Goal: Task Accomplishment & Management: Manage account settings

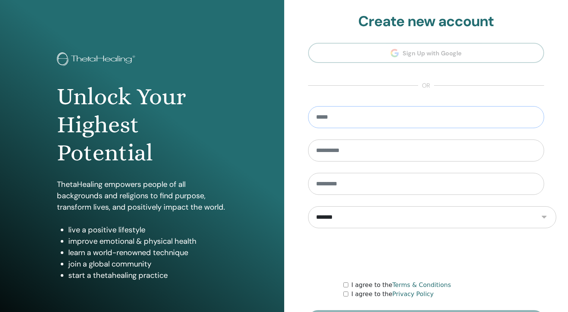
click at [391, 106] on input "email" at bounding box center [426, 117] width 237 height 22
click at [418, 60] on section "**********" at bounding box center [426, 172] width 237 height 318
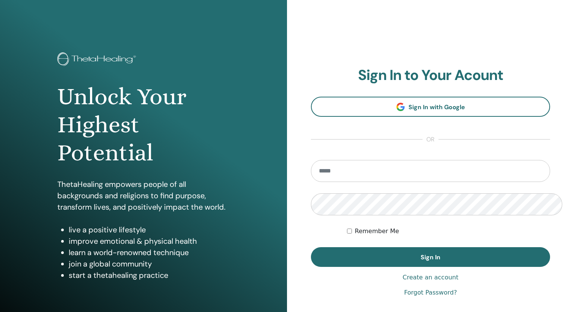
click at [366, 160] on input "email" at bounding box center [430, 171] width 239 height 22
type input "**********"
click at [414, 273] on link "Create an account" at bounding box center [430, 277] width 56 height 9
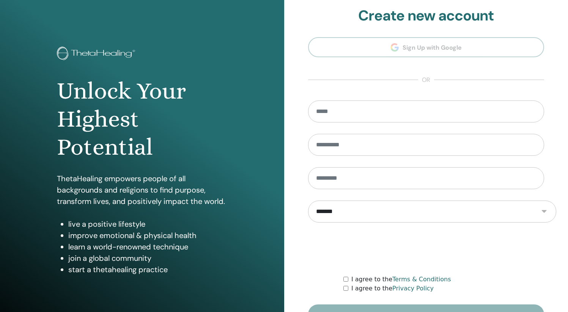
scroll to position [6, 0]
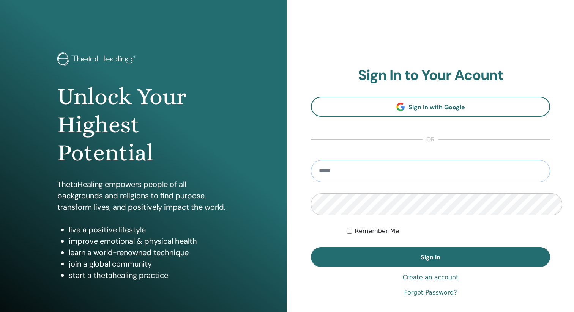
click at [396, 160] on input "email" at bounding box center [430, 171] width 239 height 22
type input "**********"
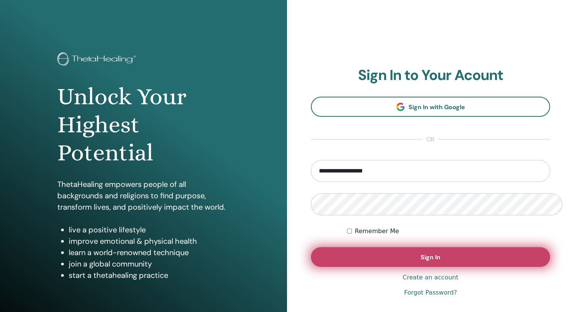
click at [415, 248] on button "Sign In" at bounding box center [430, 258] width 239 height 20
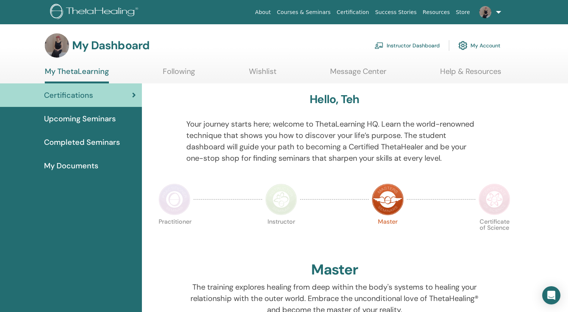
click at [436, 43] on link "Instructor Dashboard" at bounding box center [407, 45] width 65 height 17
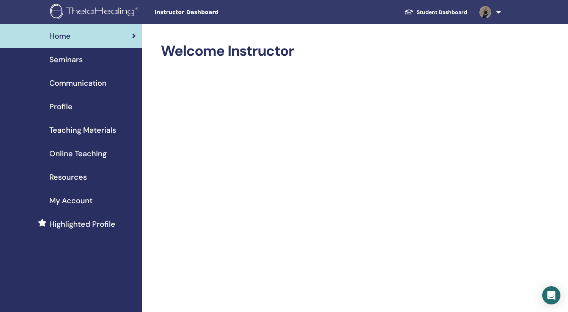
click at [51, 54] on span "Seminars" at bounding box center [65, 59] width 33 height 11
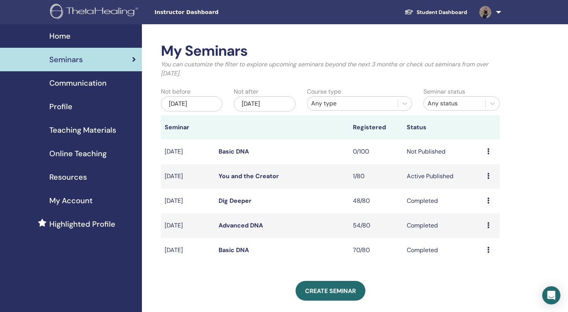
click at [491, 147] on div "Preview Edit Attendees Cancel" at bounding box center [491, 151] width 9 height 9
click at [478, 142] on link "Edit" at bounding box center [477, 142] width 11 height 8
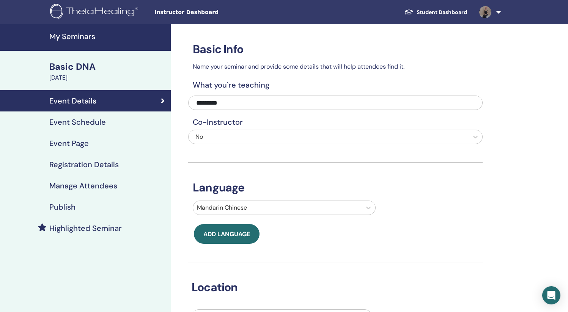
click at [77, 118] on h4 "Event Schedule" at bounding box center [77, 122] width 57 height 9
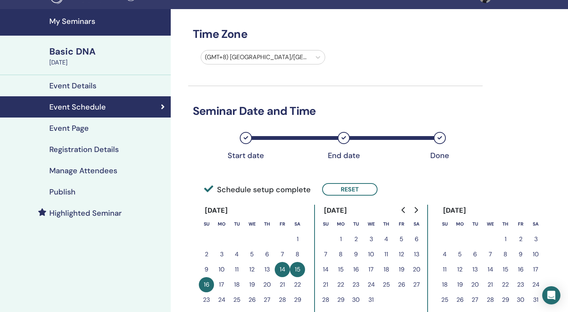
scroll to position [74, 0]
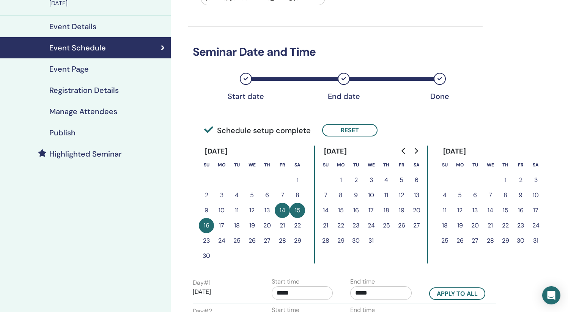
click at [70, 65] on h4 "Event Page" at bounding box center [68, 69] width 39 height 9
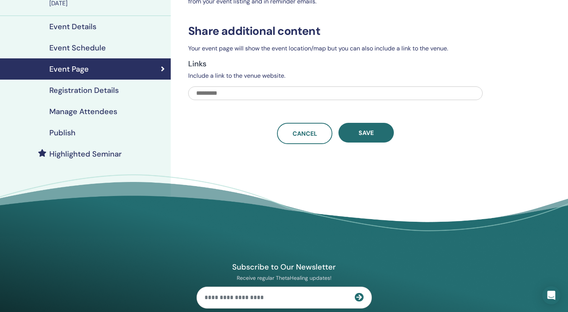
click at [60, 86] on h4 "Registration Details" at bounding box center [83, 90] width 69 height 9
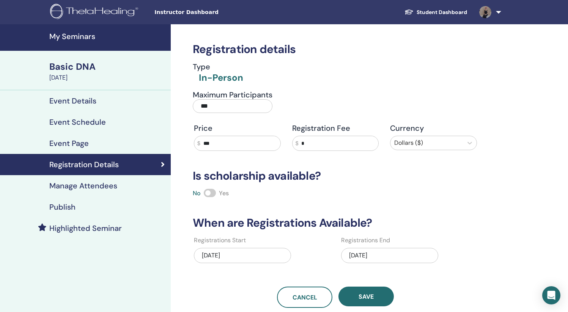
click at [209, 136] on input "***" at bounding box center [240, 143] width 80 height 14
click at [226, 136] on input "***" at bounding box center [240, 143] width 80 height 14
type input "****"
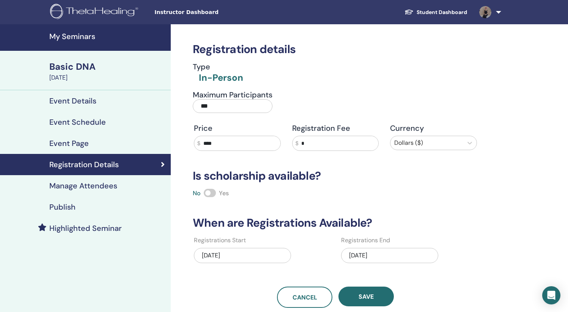
click at [395, 216] on h3 "When are Registrations Available?" at bounding box center [335, 223] width 295 height 14
click at [374, 287] on button "Save" at bounding box center [366, 297] width 55 height 20
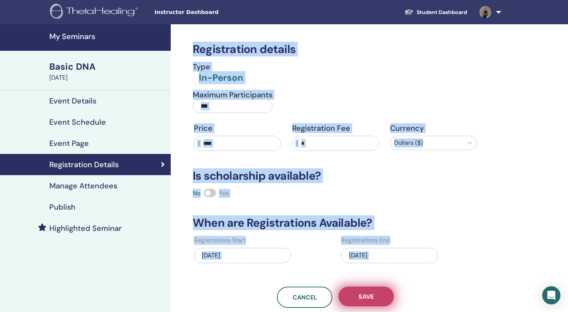
click at [353, 287] on button "Save" at bounding box center [366, 297] width 55 height 20
click at [384, 168] on div "Registration details Type In-Person Maximum Participants *** Price $ **** Regis…" at bounding box center [335, 166] width 295 height 284
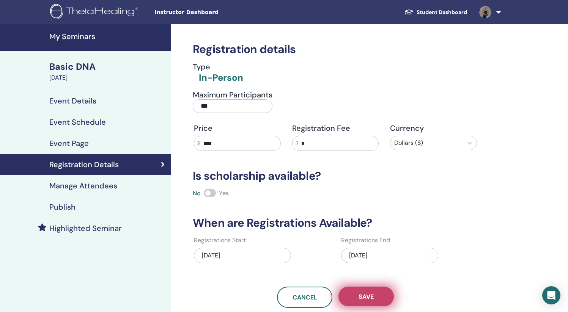
click at [374, 287] on button "Save" at bounding box center [366, 297] width 55 height 20
click at [66, 96] on h4 "Event Details" at bounding box center [72, 100] width 47 height 9
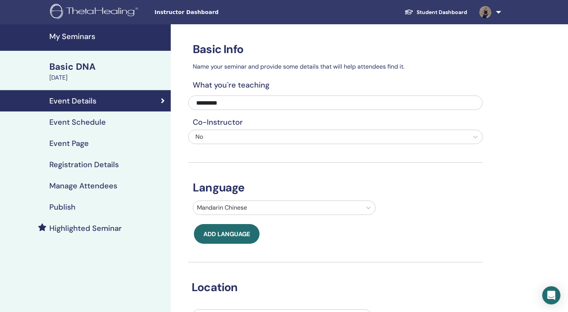
click at [50, 118] on h4 "Event Schedule" at bounding box center [77, 122] width 57 height 9
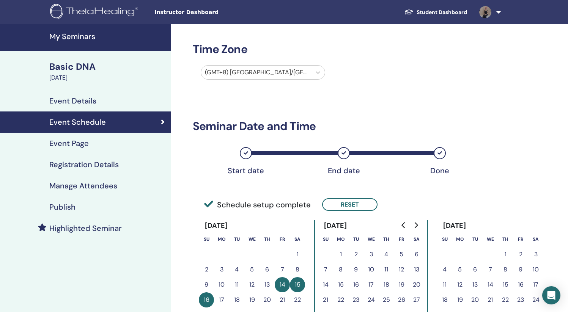
click at [81, 55] on div "Basic DNA [DATE]" at bounding box center [85, 70] width 171 height 39
click at [83, 160] on h4 "Registration Details" at bounding box center [83, 164] width 69 height 9
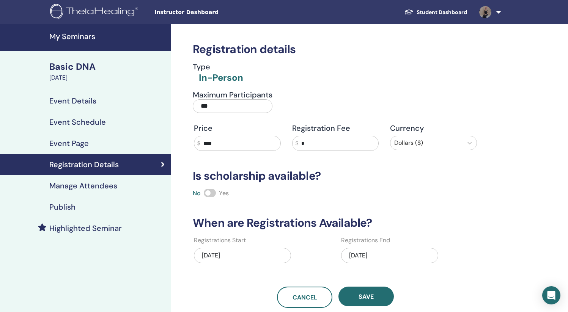
click at [90, 218] on link "Highlighted Seminar" at bounding box center [85, 228] width 171 height 21
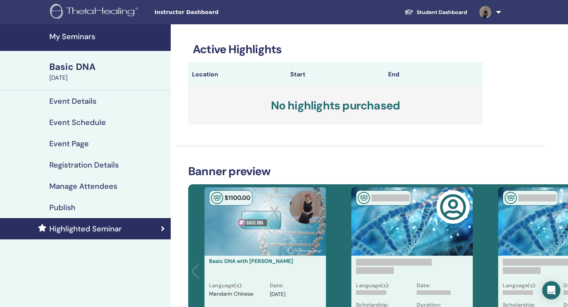
click at [66, 66] on div "Basic DNA" at bounding box center [107, 66] width 117 height 13
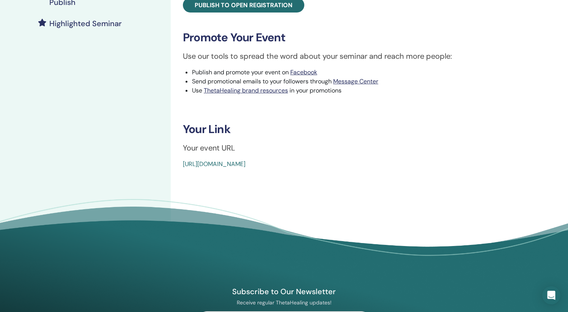
scroll to position [107, 0]
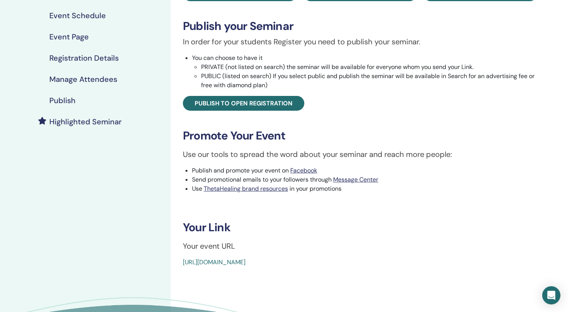
drag, startPoint x: 316, startPoint y: 194, endPoint x: 176, endPoint y: 196, distance: 140.5
click at [176, 196] on div "Basic DNA Event Type In-Person Event Status Not Published Registrations 0/100 P…" at bounding box center [360, 101] width 370 height 331
copy link "[URL][DOMAIN_NAME]"
click at [338, 200] on div "Basic DNA Event Type In-Person Event Status Not Published Registrations 0/100 P…" at bounding box center [360, 146] width 379 height 456
click at [246, 259] on link "[URL][DOMAIN_NAME]" at bounding box center [214, 263] width 63 height 8
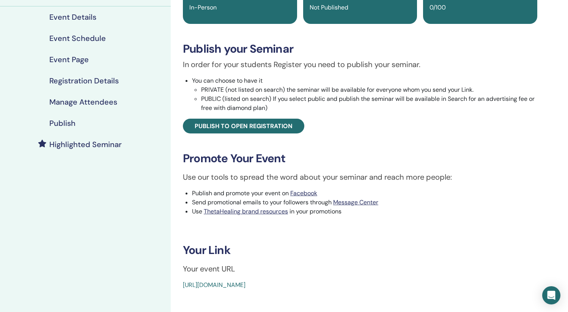
scroll to position [47, 0]
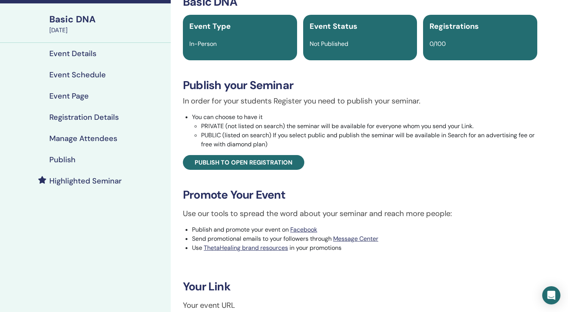
click at [67, 107] on link "Registration Details" at bounding box center [85, 117] width 171 height 21
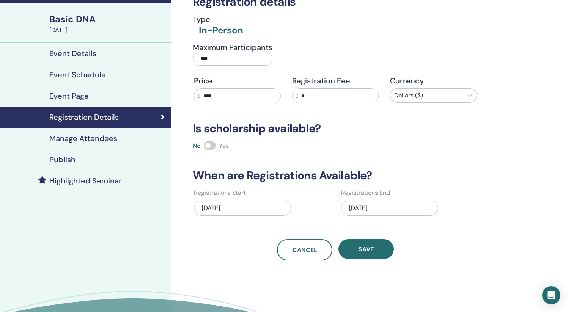
click at [264, 89] on input "****" at bounding box center [240, 96] width 80 height 14
click at [415, 90] on div at bounding box center [426, 95] width 65 height 11
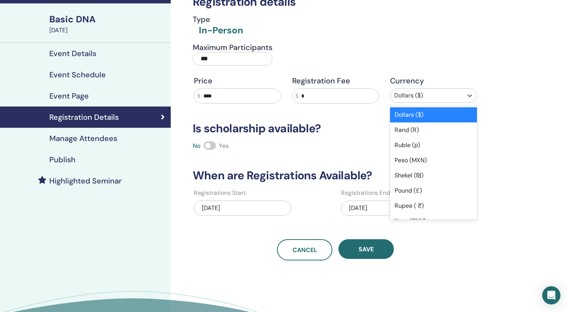
click at [413, 107] on div "Dollars ($)" at bounding box center [433, 114] width 87 height 15
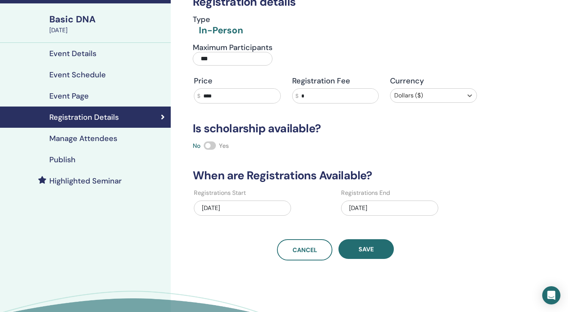
click at [341, 89] on input "*" at bounding box center [338, 96] width 80 height 14
click at [326, 142] on div "No Yes" at bounding box center [335, 146] width 295 height 9
click at [240, 89] on input "****" at bounding box center [240, 96] width 80 height 14
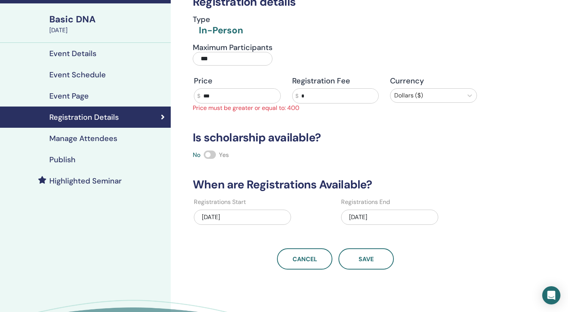
type input "****"
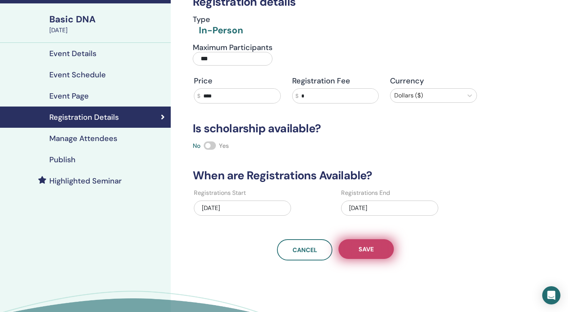
click at [390, 240] on button "Save" at bounding box center [366, 250] width 55 height 20
click at [375, 240] on button "Save" at bounding box center [366, 250] width 55 height 20
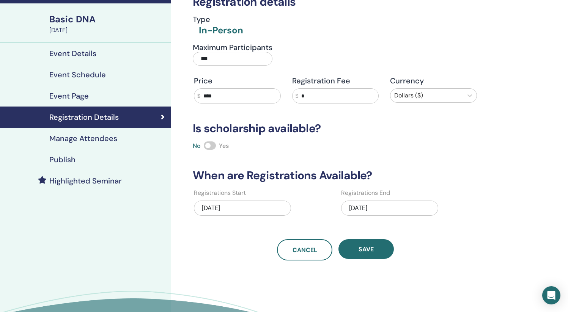
click at [375, 240] on button "Save" at bounding box center [366, 250] width 55 height 20
click at [88, 170] on link "Highlighted Seminar" at bounding box center [85, 180] width 171 height 21
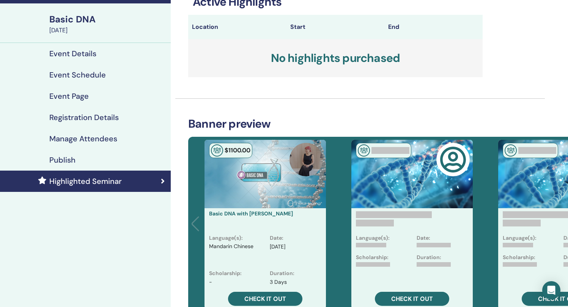
click at [74, 155] on div "Publish" at bounding box center [85, 159] width 159 height 9
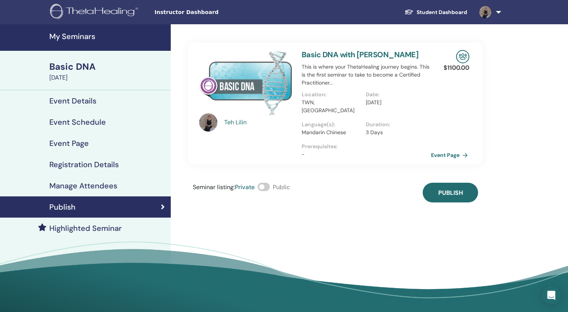
click at [444, 150] on link "Event Page" at bounding box center [451, 155] width 40 height 11
click at [58, 175] on link "Manage Attendees" at bounding box center [85, 185] width 171 height 21
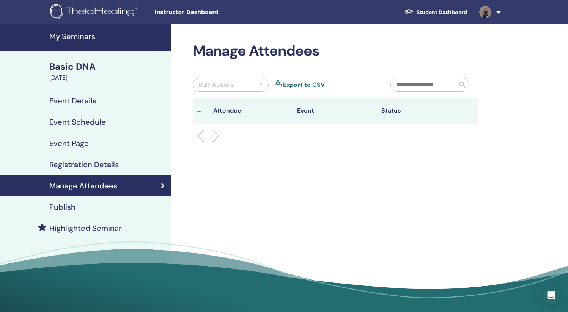
click at [61, 197] on link "Publish" at bounding box center [85, 207] width 171 height 21
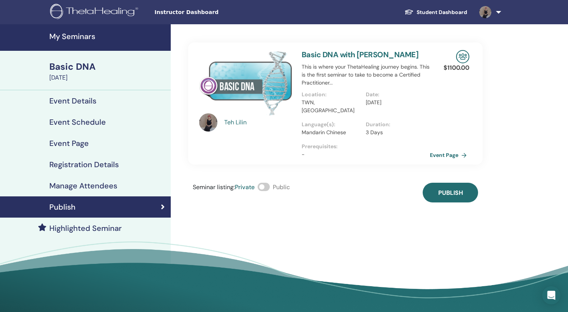
click at [76, 224] on h4 "Highlighted Seminar" at bounding box center [85, 228] width 73 height 9
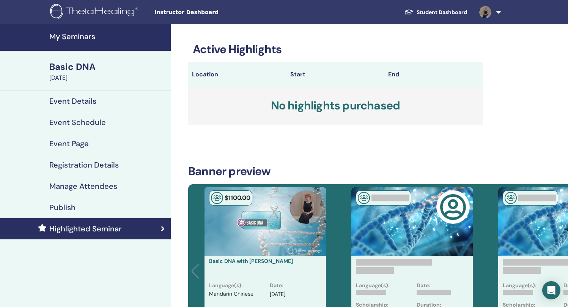
click at [76, 97] on link "Event Details" at bounding box center [85, 100] width 171 height 21
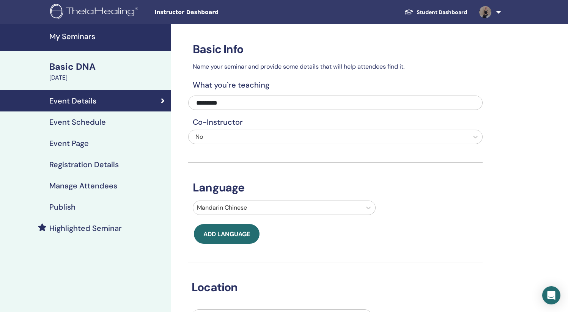
click at [58, 61] on div "Basic DNA" at bounding box center [107, 66] width 117 height 13
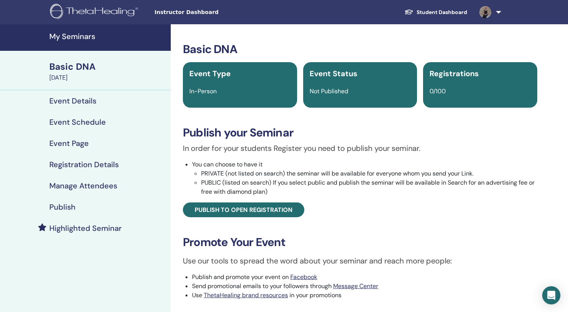
click at [80, 133] on link "Event Page" at bounding box center [85, 143] width 171 height 21
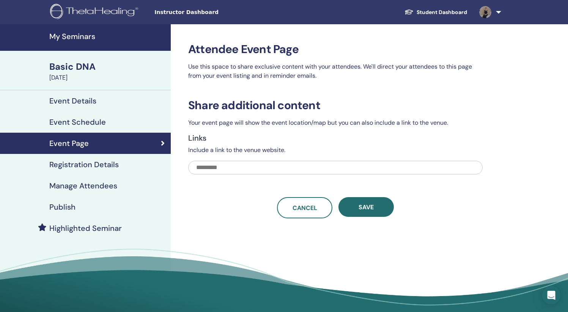
click at [78, 160] on h4 "Registration Details" at bounding box center [83, 164] width 69 height 9
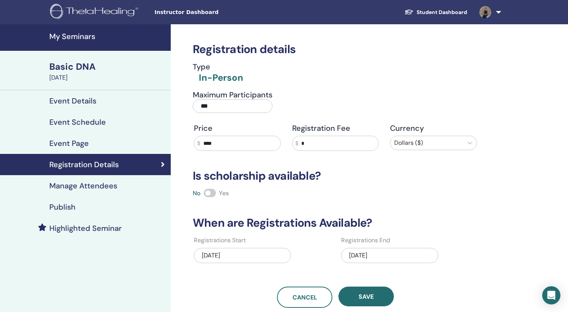
click at [410, 138] on div at bounding box center [426, 143] width 65 height 11
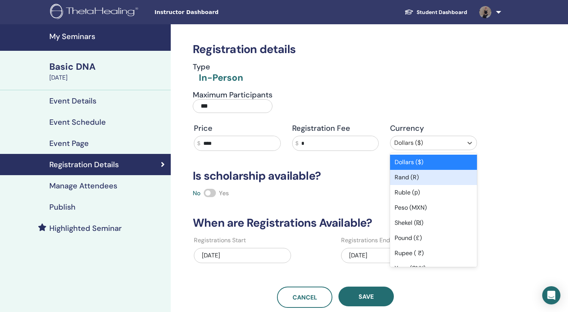
click at [414, 170] on div "Rand (R)" at bounding box center [433, 177] width 87 height 15
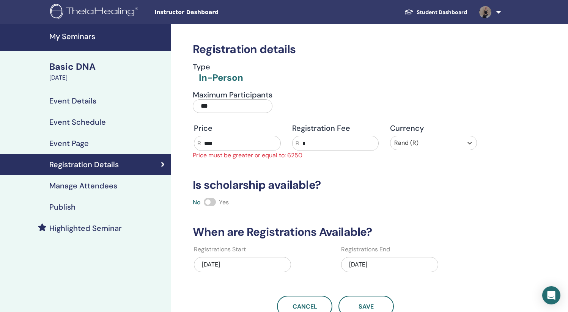
click at [415, 138] on div at bounding box center [426, 143] width 65 height 11
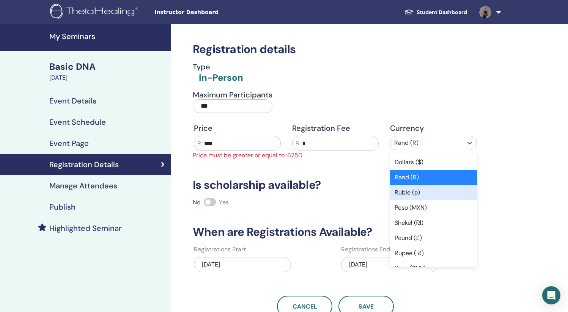
click at [415, 185] on div "Ruble (р)" at bounding box center [433, 192] width 87 height 15
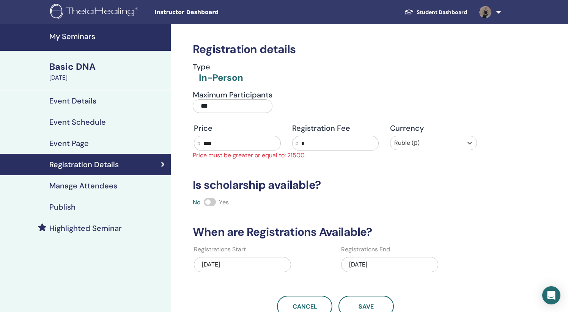
click at [416, 136] on div "Ruble (р)" at bounding box center [427, 143] width 73 height 14
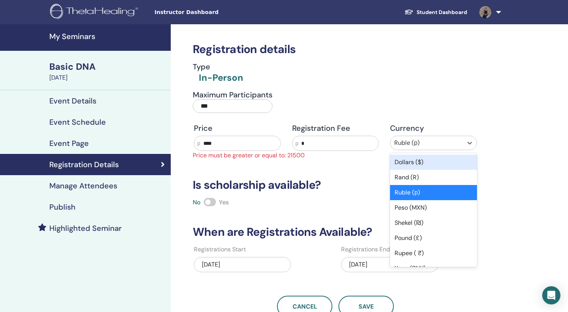
click at [415, 155] on div "Dollars ($)" at bounding box center [433, 162] width 87 height 15
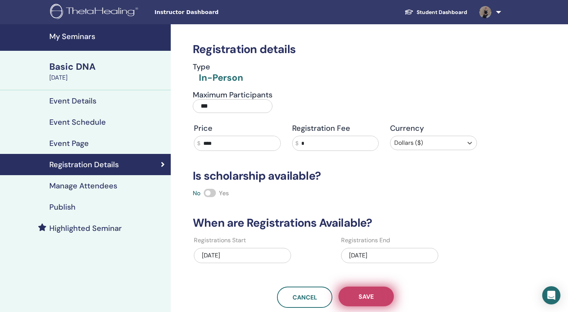
click at [366, 287] on button "Save" at bounding box center [366, 297] width 55 height 20
click at [74, 224] on h4 "Highlighted Seminar" at bounding box center [85, 228] width 73 height 9
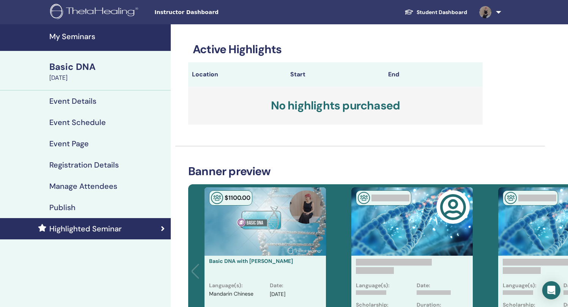
click at [73, 203] on div "Publish" at bounding box center [85, 207] width 159 height 9
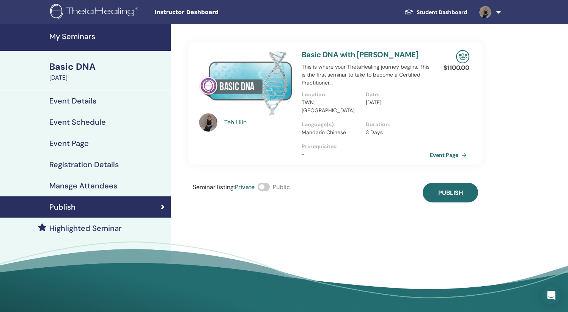
click at [68, 218] on link "Highlighted Seminar" at bounding box center [85, 228] width 171 height 21
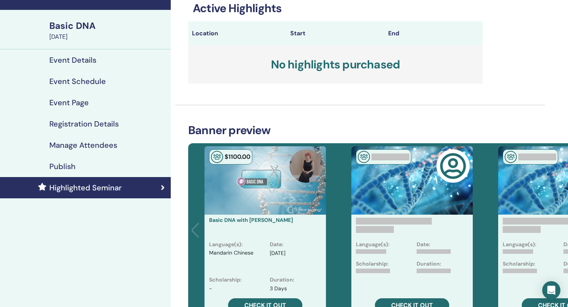
scroll to position [60, 0]
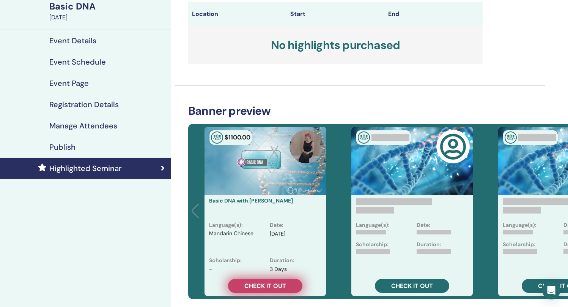
click at [256, 282] on span "Check it out" at bounding box center [265, 286] width 42 height 8
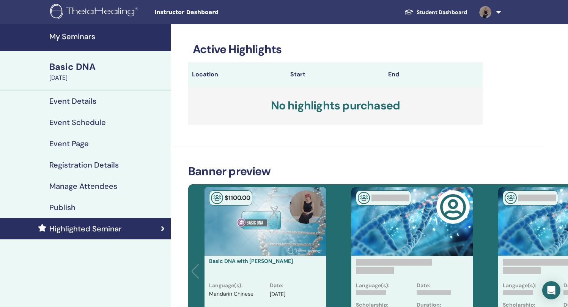
click at [68, 160] on h4 "Registration Details" at bounding box center [83, 164] width 69 height 9
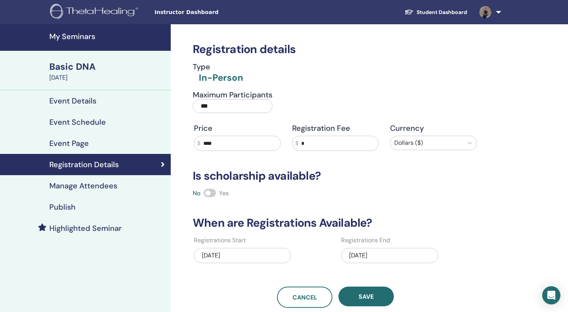
click at [62, 96] on h4 "Event Details" at bounding box center [72, 100] width 47 height 9
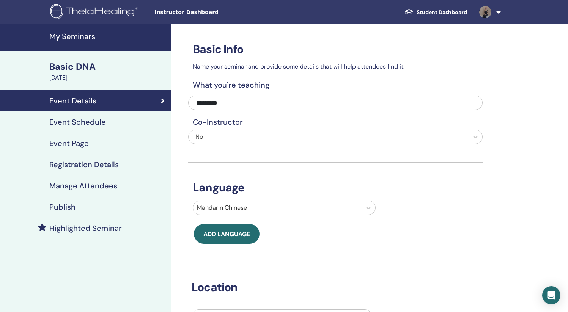
click at [58, 160] on h4 "Registration Details" at bounding box center [83, 164] width 69 height 9
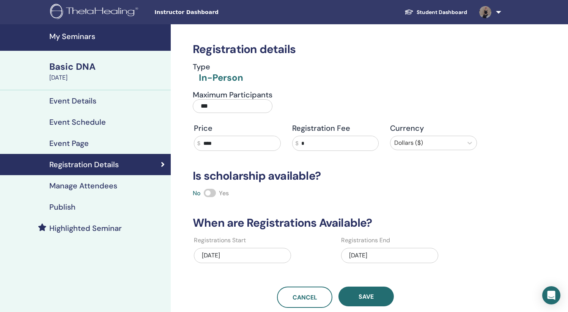
click at [62, 139] on h4 "Event Page" at bounding box center [68, 143] width 39 height 9
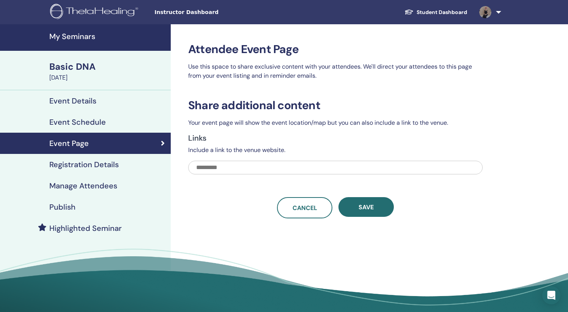
click at [83, 96] on div "Event Details" at bounding box center [85, 100] width 159 height 9
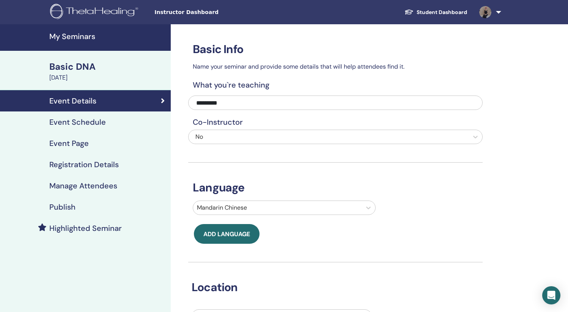
click at [73, 51] on div "Basic DNA [DATE]" at bounding box center [85, 70] width 171 height 39
click at [69, 67] on div "Basic DNA" at bounding box center [107, 66] width 117 height 13
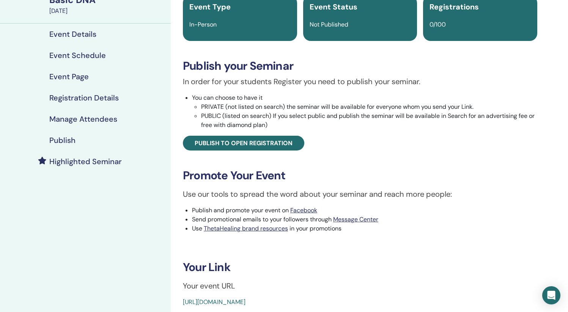
scroll to position [76, 0]
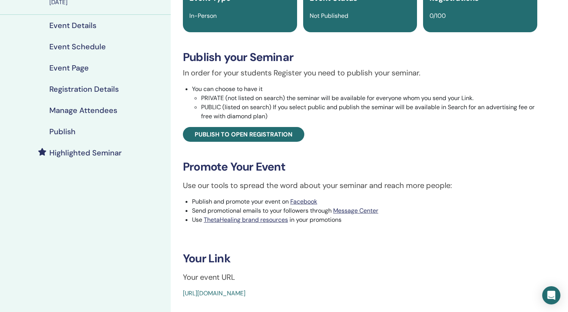
click at [246, 290] on link "[URL][DOMAIN_NAME]" at bounding box center [214, 294] width 63 height 8
